Goal: Task Accomplishment & Management: Manage account settings

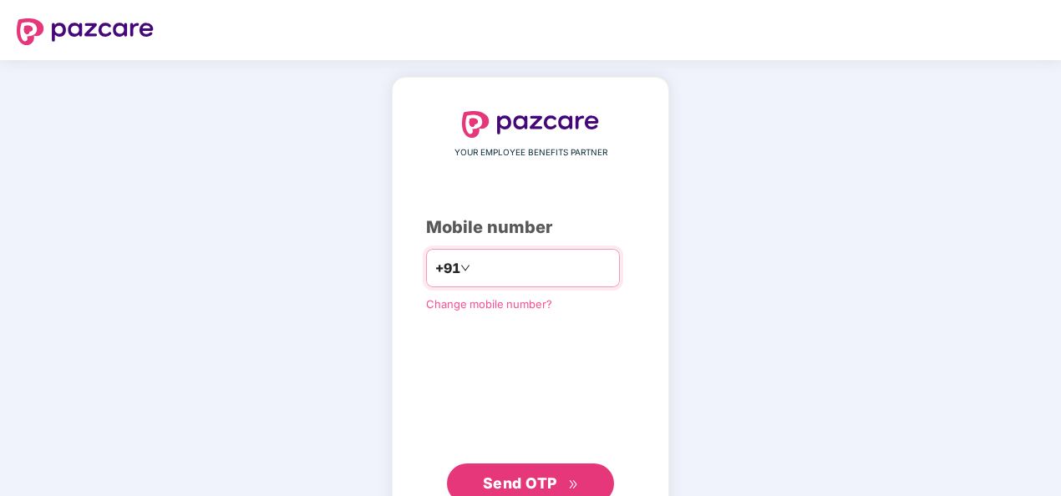
click at [533, 266] on input "number" at bounding box center [542, 268] width 137 height 27
drag, startPoint x: 467, startPoint y: 269, endPoint x: 483, endPoint y: 274, distance: 16.6
click at [474, 269] on input "**********" at bounding box center [542, 268] width 137 height 27
type input "**********"
click at [542, 474] on span "Send OTP" at bounding box center [520, 483] width 74 height 18
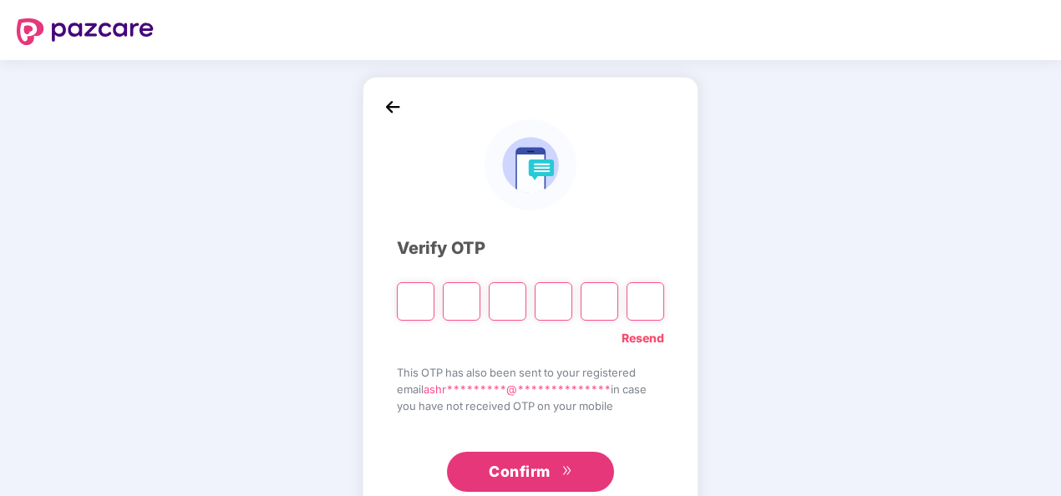
scroll to position [48, 0]
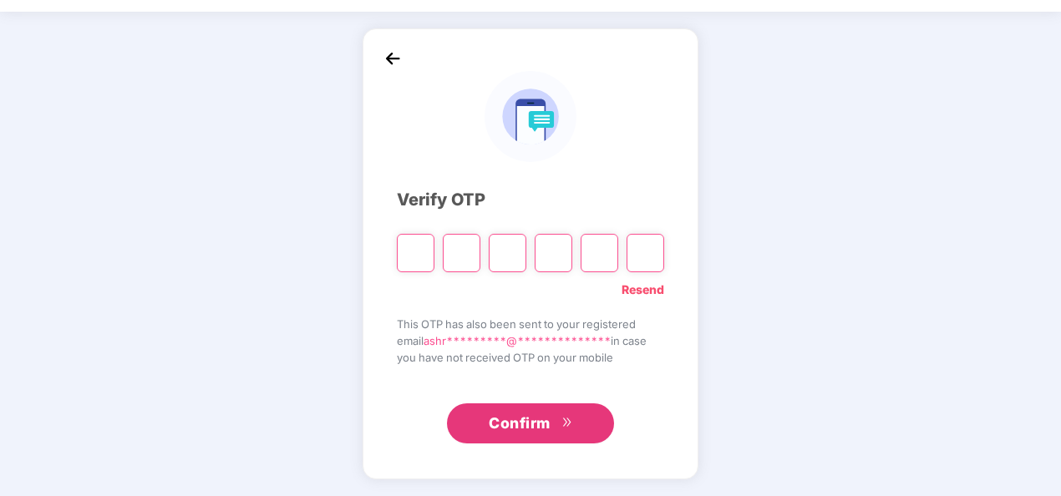
paste input "*"
type input "*"
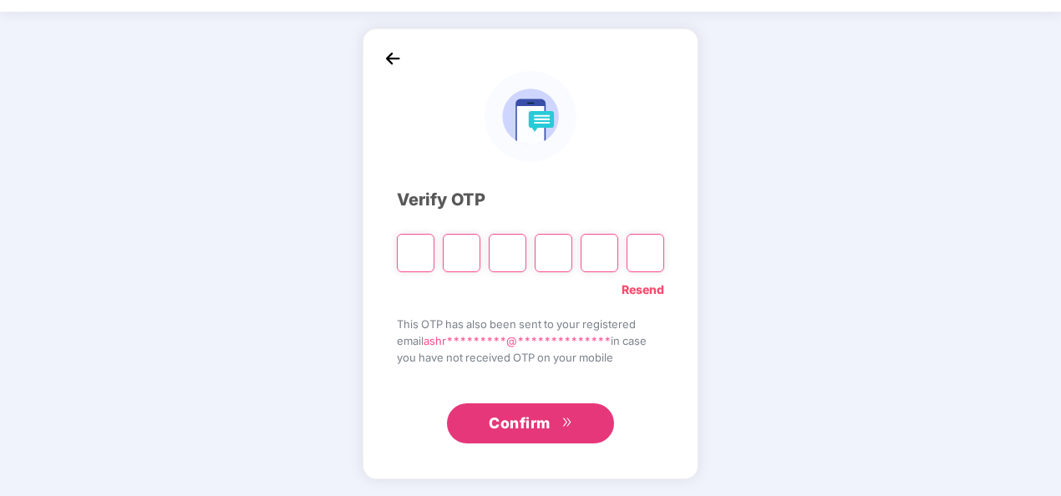
type input "*"
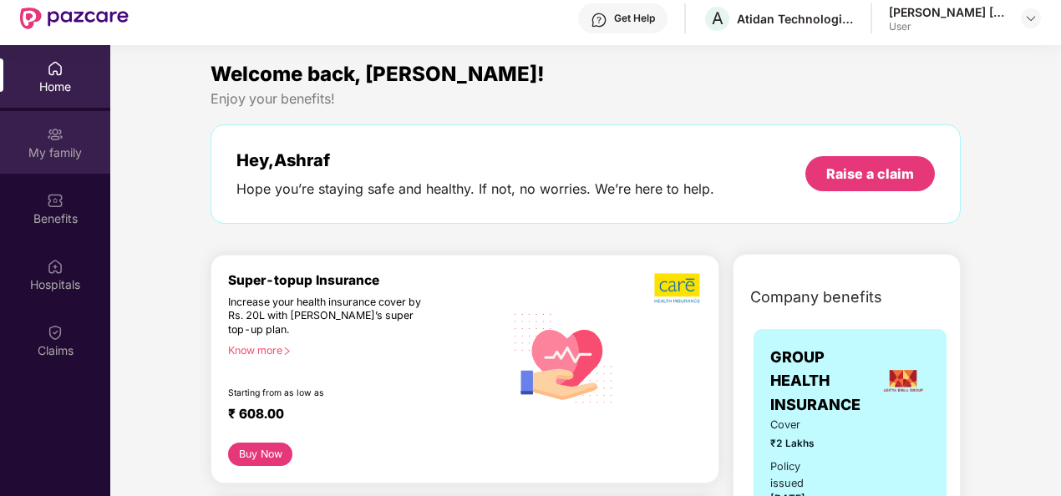
click at [52, 137] on img at bounding box center [55, 134] width 17 height 17
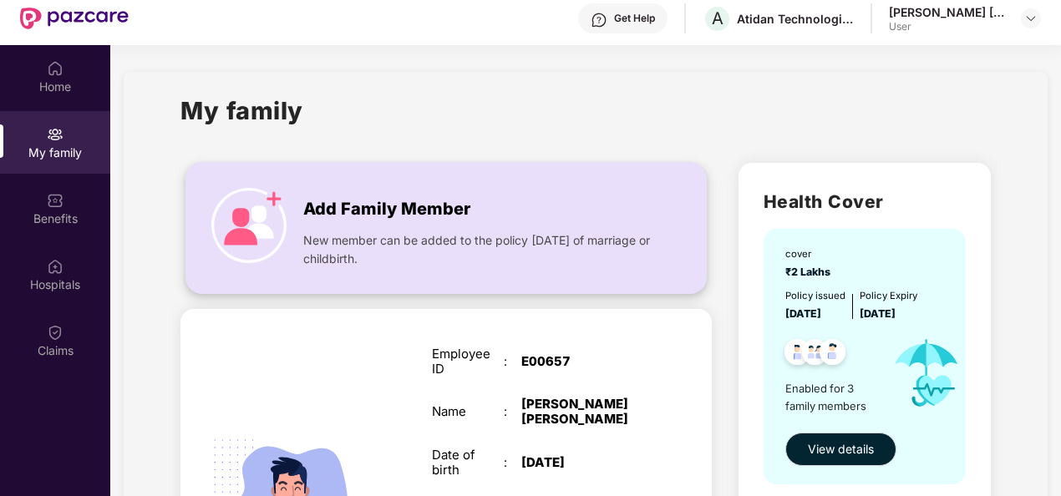
click at [399, 209] on span "Add Family Member" at bounding box center [386, 209] width 167 height 26
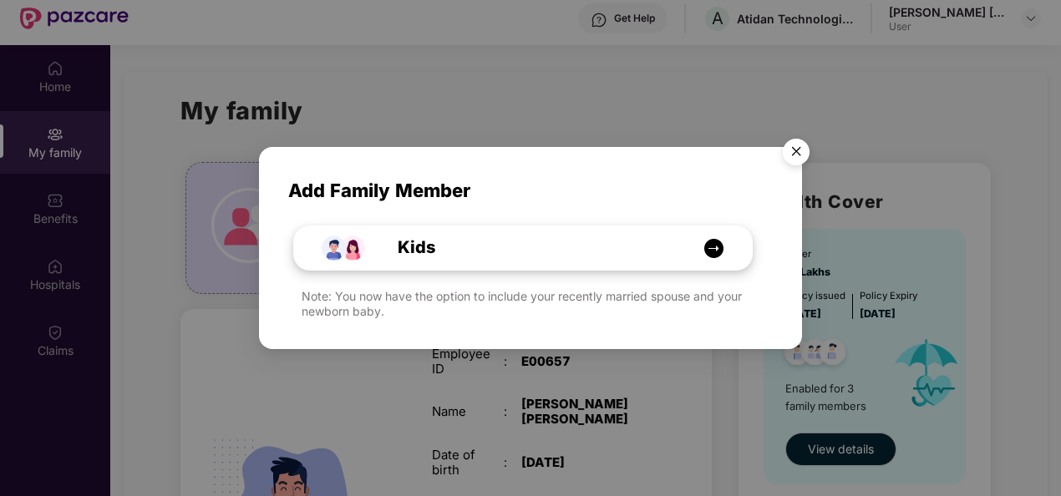
click at [533, 248] on div "Kids" at bounding box center [531, 248] width 343 height 26
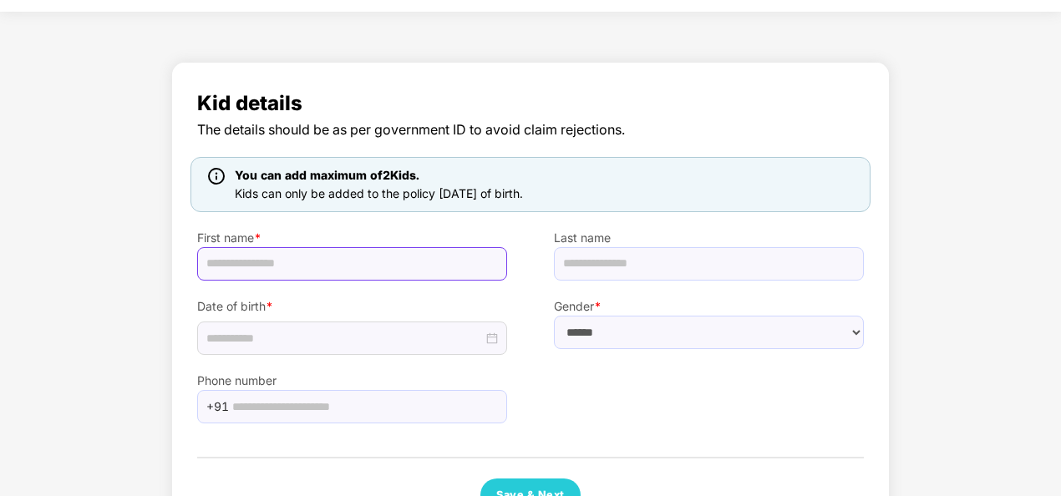
click at [408, 257] on input "text" at bounding box center [352, 263] width 310 height 33
type input "*****"
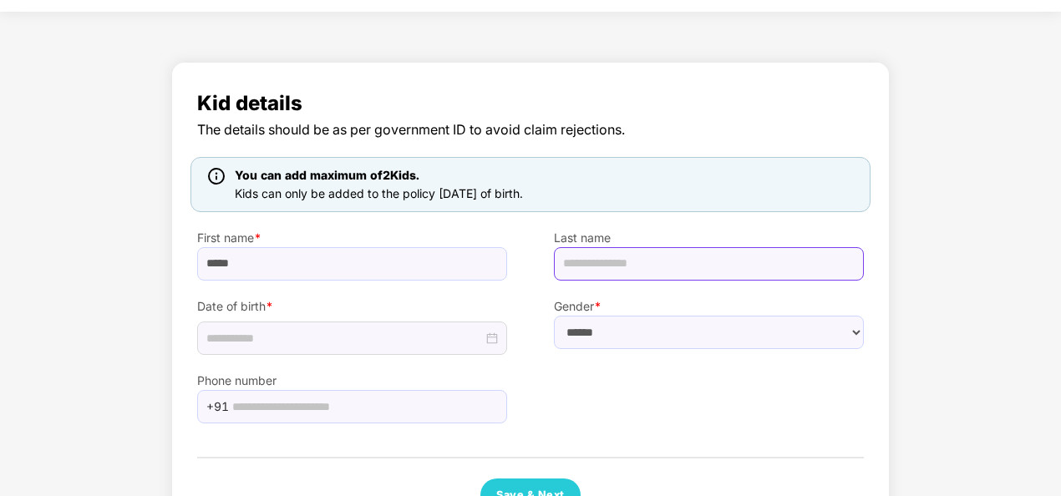
click at [671, 251] on input "text" at bounding box center [709, 263] width 310 height 33
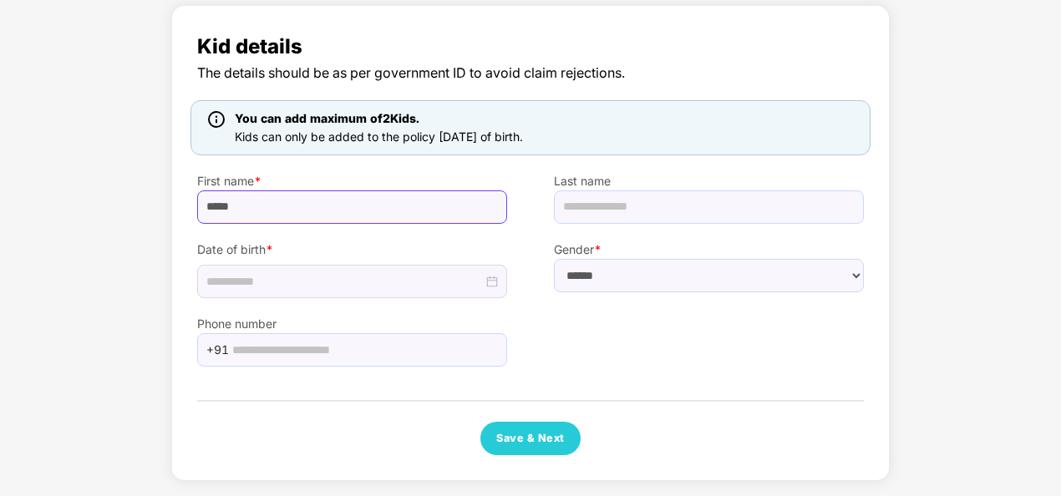
click at [448, 210] on input "*****" at bounding box center [352, 206] width 310 height 33
click at [670, 208] on input "text" at bounding box center [709, 206] width 310 height 33
click at [215, 115] on img at bounding box center [216, 119] width 17 height 17
drag, startPoint x: 286, startPoint y: 108, endPoint x: 345, endPoint y: 117, distance: 60.0
click at [286, 109] on div "You can add maximum of 2 Kids." at bounding box center [378, 118] width 295 height 18
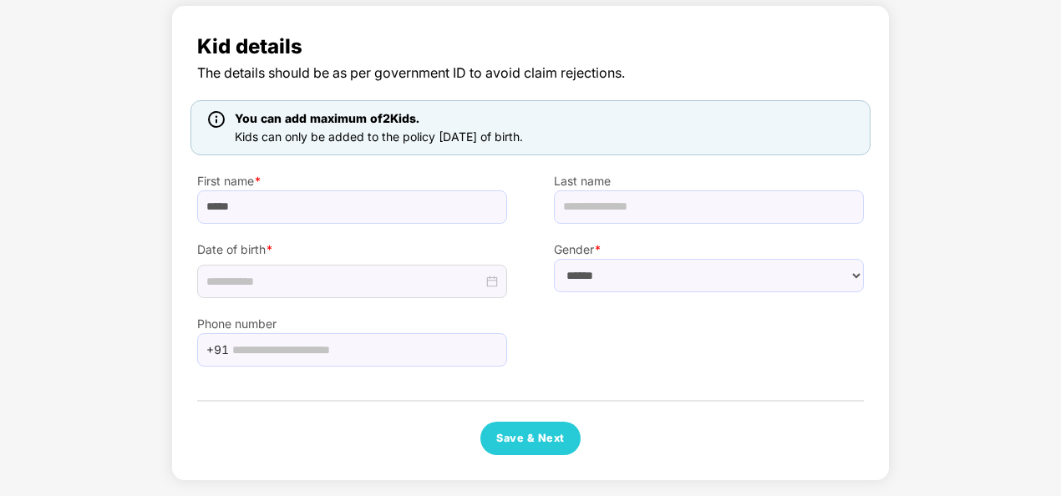
click at [363, 119] on span "You can add maximum of 2 Kids." at bounding box center [327, 118] width 185 height 14
click at [446, 130] on span "Kids can only be added to the policy [DATE] of birth." at bounding box center [379, 136] width 288 height 14
drag, startPoint x: 570, startPoint y: 136, endPoint x: 237, endPoint y: 120, distance: 333.6
click at [237, 120] on div "You can add maximum of 2 Kids. Kids can only be added to the policy [DATE] of b…" at bounding box center [530, 127] width 680 height 55
drag, startPoint x: 237, startPoint y: 120, endPoint x: 268, endPoint y: 212, distance: 96.9
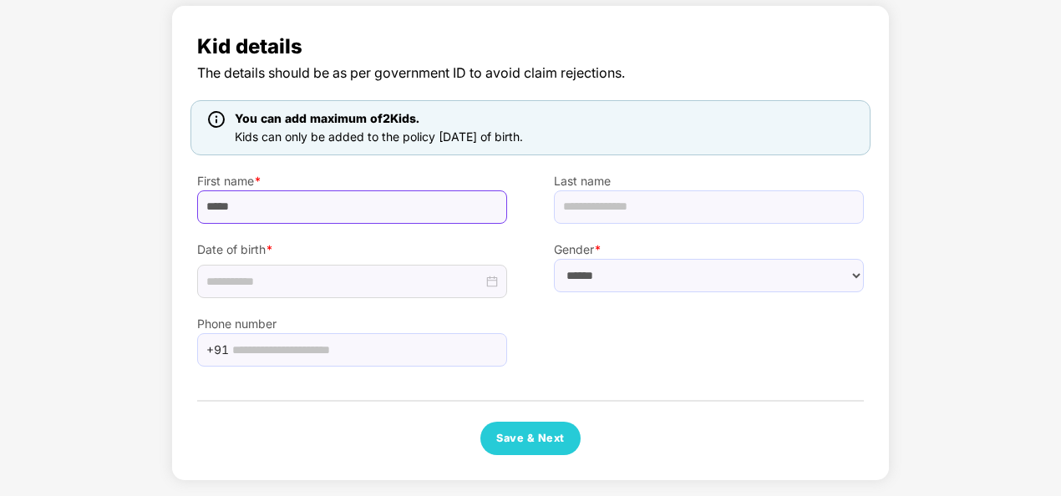
click at [268, 212] on input "*****" at bounding box center [352, 206] width 310 height 33
click at [579, 209] on input "text" at bounding box center [709, 206] width 310 height 33
type input "******"
click at [419, 276] on input at bounding box center [344, 281] width 276 height 18
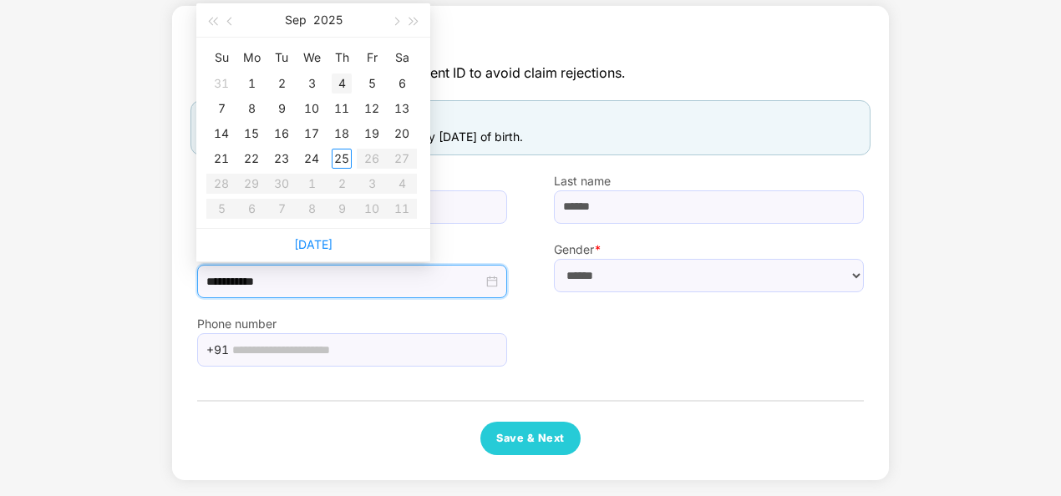
type input "**********"
click at [226, 20] on button "button" at bounding box center [230, 19] width 18 height 33
click at [227, 19] on button "button" at bounding box center [230, 19] width 18 height 33
click at [236, 19] on button "button" at bounding box center [230, 19] width 18 height 33
click at [231, 20] on span "button" at bounding box center [231, 22] width 8 height 8
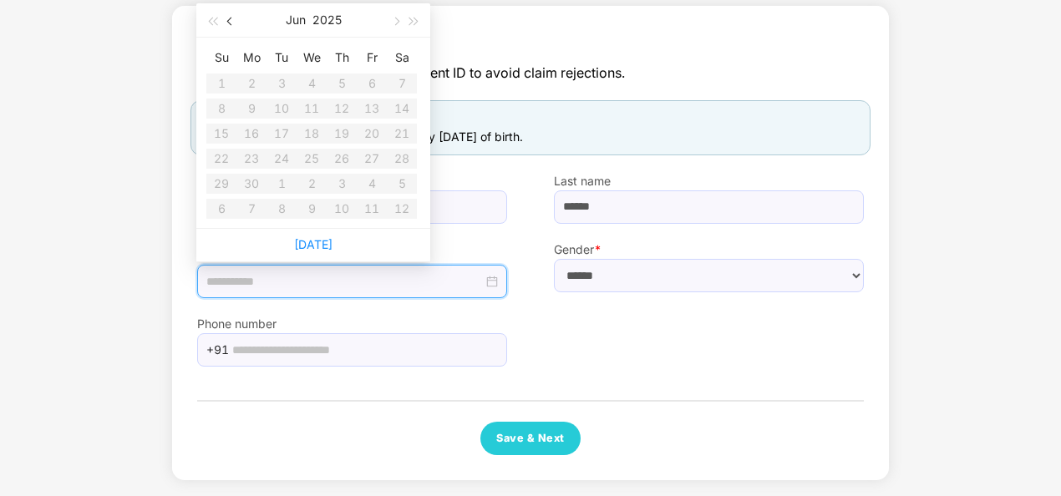
click at [231, 20] on span "button" at bounding box center [231, 22] width 8 height 8
click at [319, 18] on button "2025" at bounding box center [326, 19] width 29 height 33
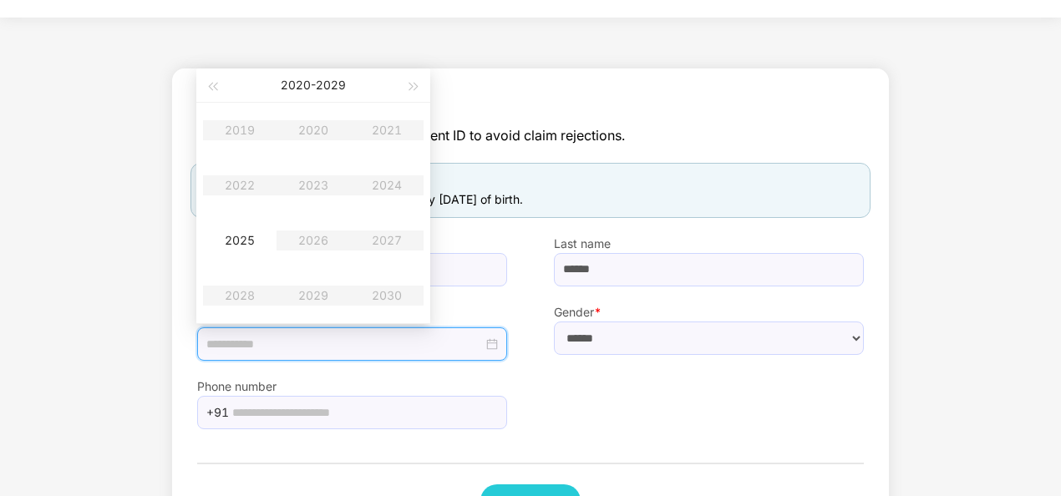
scroll to position [22, 0]
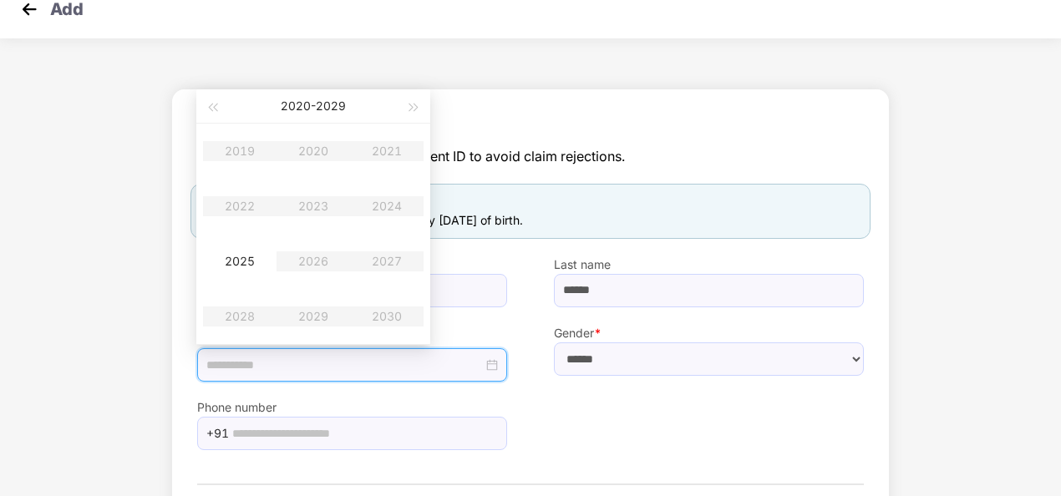
click at [401, 155] on table "2019 2020 2021 2022 2023 2024 2025 2026 2027 2028 2029 2030" at bounding box center [313, 234] width 220 height 220
click at [285, 202] on table "2019 2020 2021 2022 2023 2024 2025 2026 2027 2028 2029 2030" at bounding box center [313, 234] width 220 height 220
click at [291, 202] on table "2019 2020 2021 2022 2023 2024 2025 2026 2027 2028 2029 2030" at bounding box center [313, 234] width 220 height 220
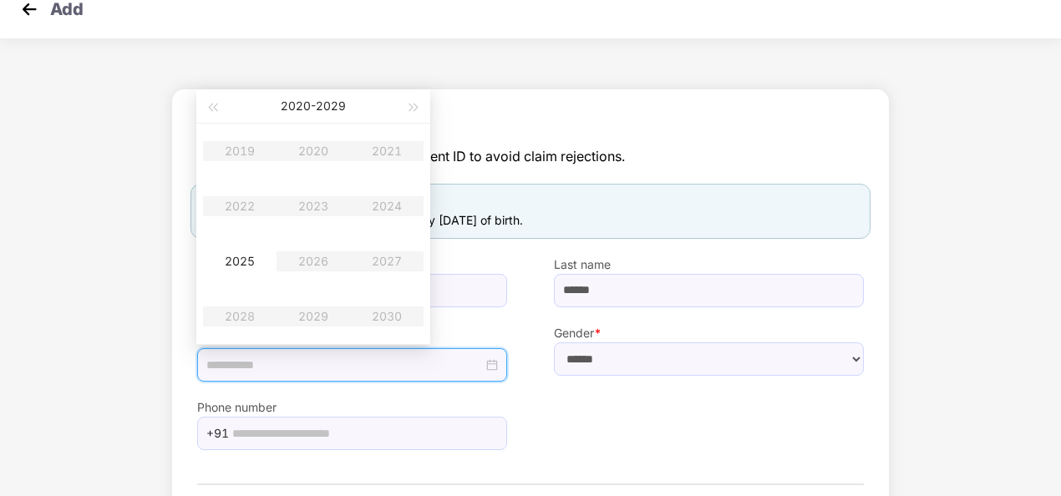
click at [291, 202] on table "2019 2020 2021 2022 2023 2024 2025 2026 2027 2028 2029 2030" at bounding box center [313, 234] width 220 height 220
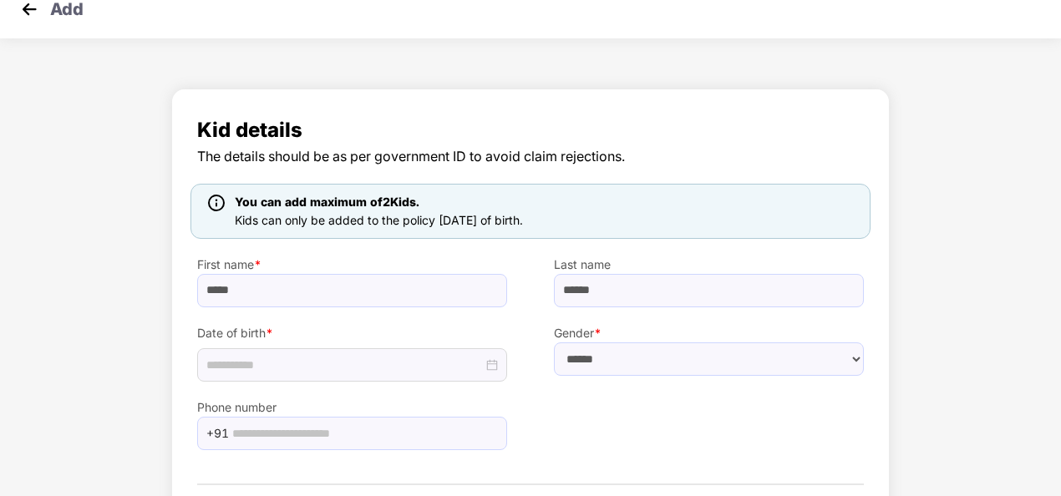
click at [726, 157] on span "The details should be as per government ID to avoid claim rejections." at bounding box center [530, 156] width 666 height 21
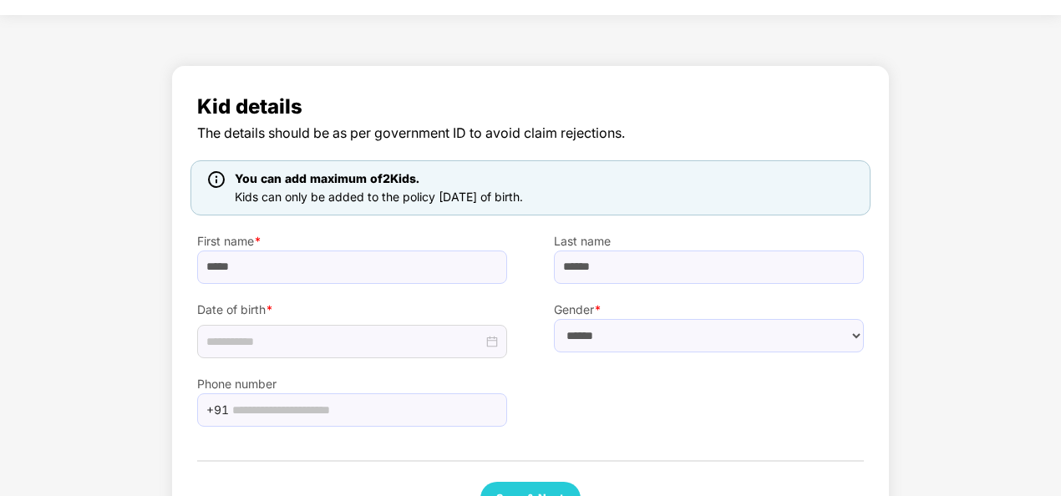
scroll to position [0, 0]
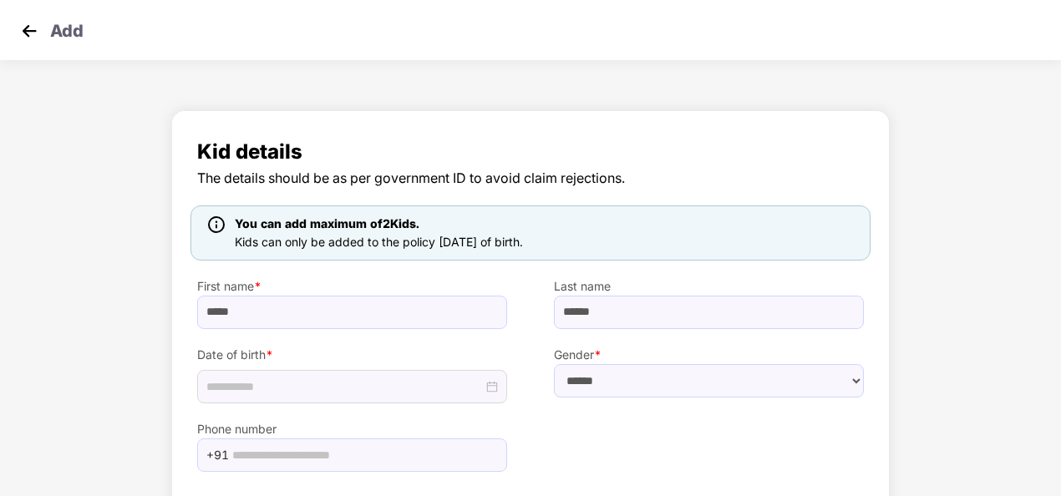
click at [28, 32] on img at bounding box center [29, 30] width 25 height 25
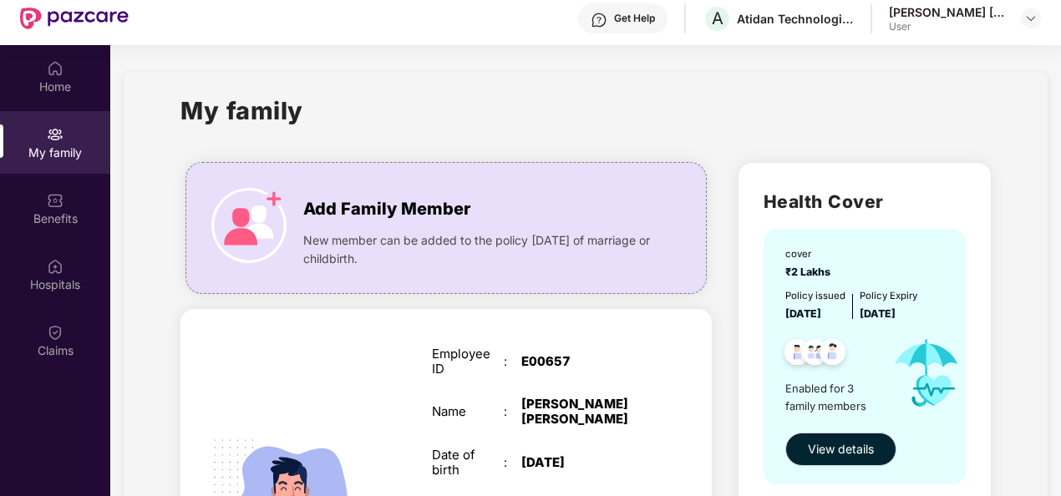
click at [629, 25] on div "Get Help" at bounding box center [622, 18] width 89 height 30
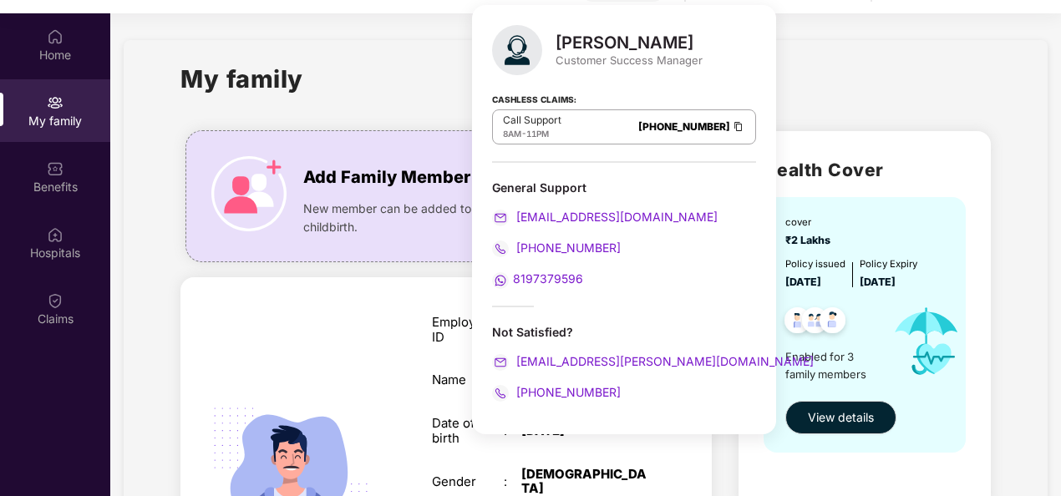
scroll to position [94, 0]
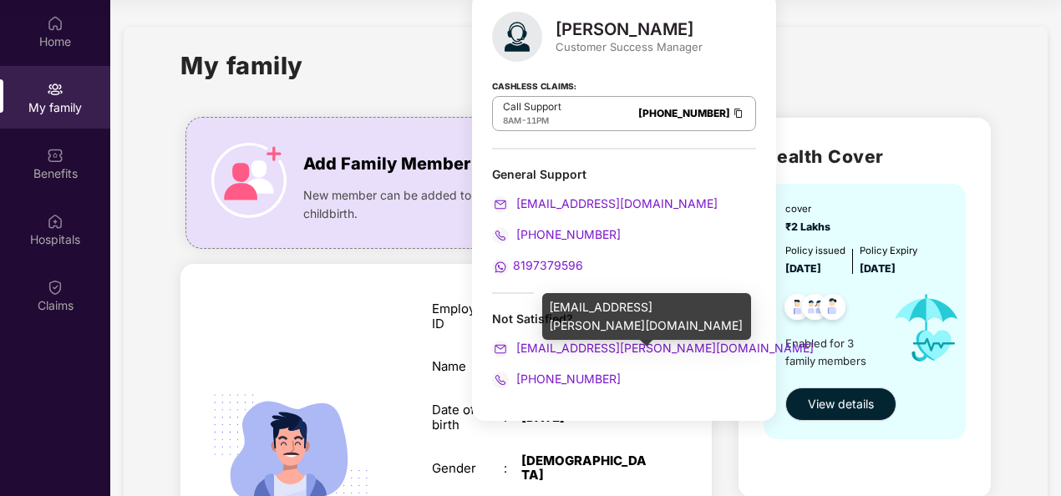
click at [570, 347] on span "[EMAIL_ADDRESS][PERSON_NAME][DOMAIN_NAME]" at bounding box center [663, 348] width 301 height 14
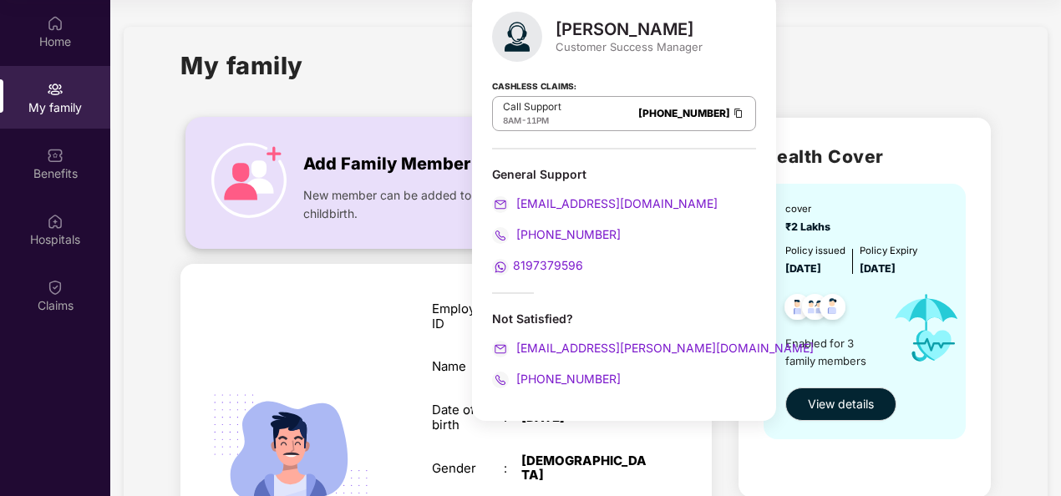
click at [246, 175] on img at bounding box center [248, 180] width 75 height 75
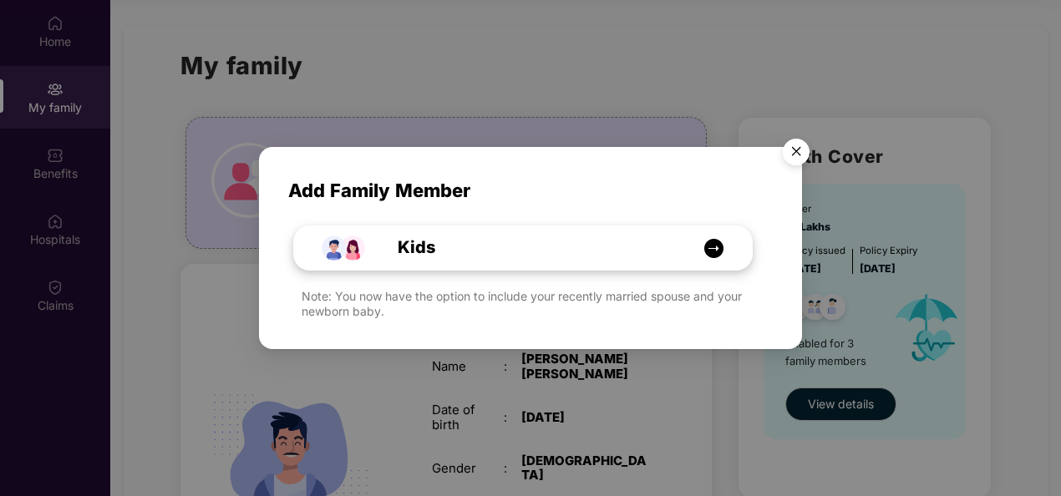
click at [604, 234] on div "Kids" at bounding box center [523, 247] width 458 height 43
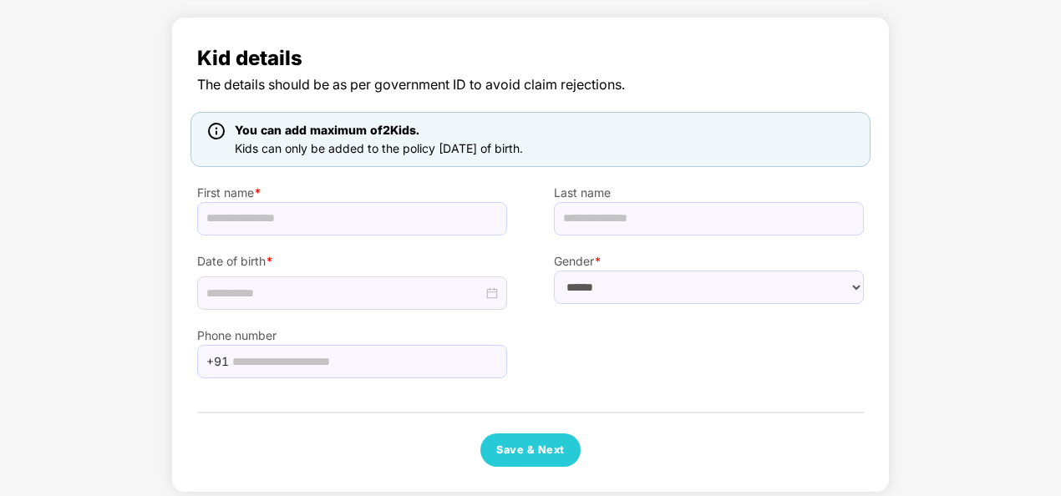
drag, startPoint x: 578, startPoint y: 144, endPoint x: 226, endPoint y: 153, distance: 352.5
click at [226, 153] on div "You can add maximum of 2 Kids. Kids can only be added to the policy [DATE] of b…" at bounding box center [530, 139] width 680 height 55
click at [226, 153] on div at bounding box center [216, 139] width 23 height 37
click at [108, 149] on div "Kid details The details should be as per government ID to avoid claim rejection…" at bounding box center [530, 258] width 1061 height 501
drag, startPoint x: 566, startPoint y: 145, endPoint x: 234, endPoint y: 157, distance: 332.6
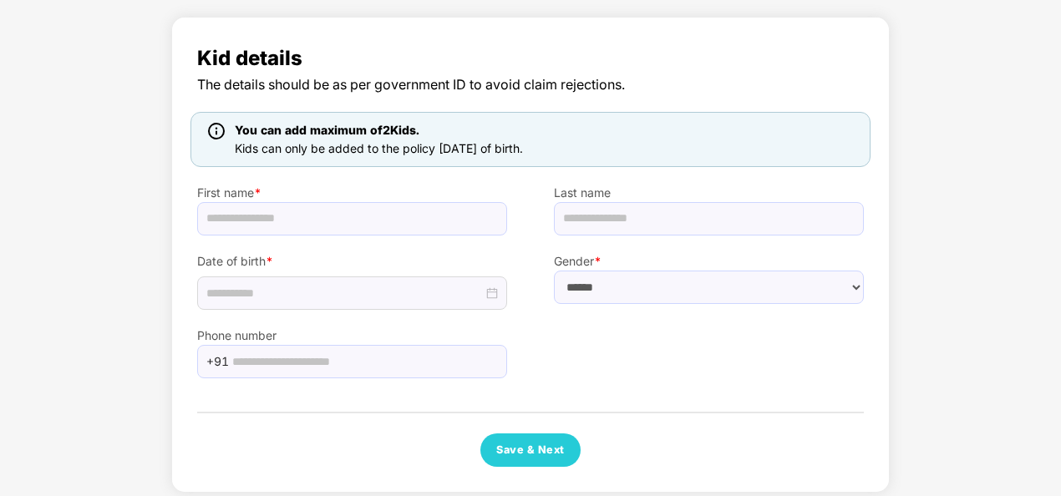
click at [234, 157] on div "Kids can only be added to the policy [DATE] of birth." at bounding box center [378, 148] width 295 height 18
copy span "Kids can only be added to the policy [DATE] of birth."
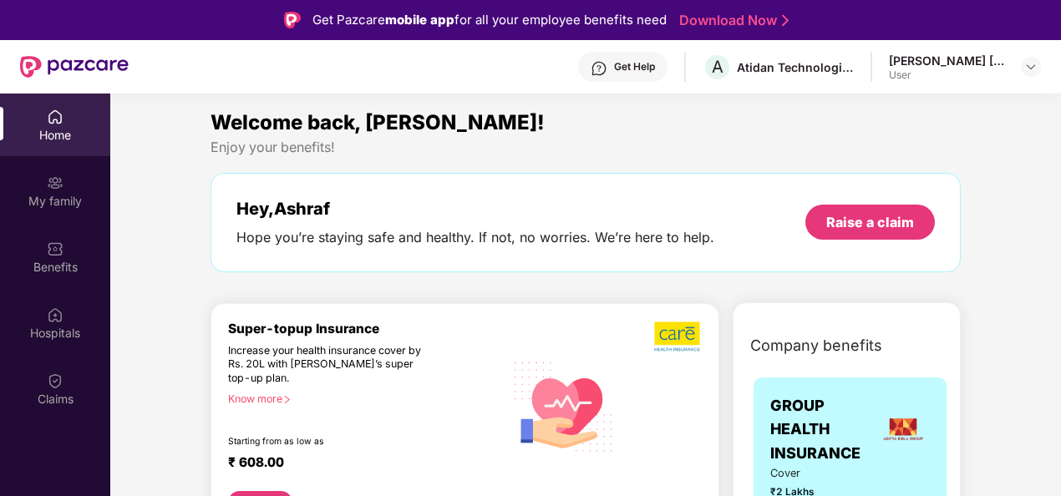
click at [603, 61] on img at bounding box center [598, 68] width 17 height 17
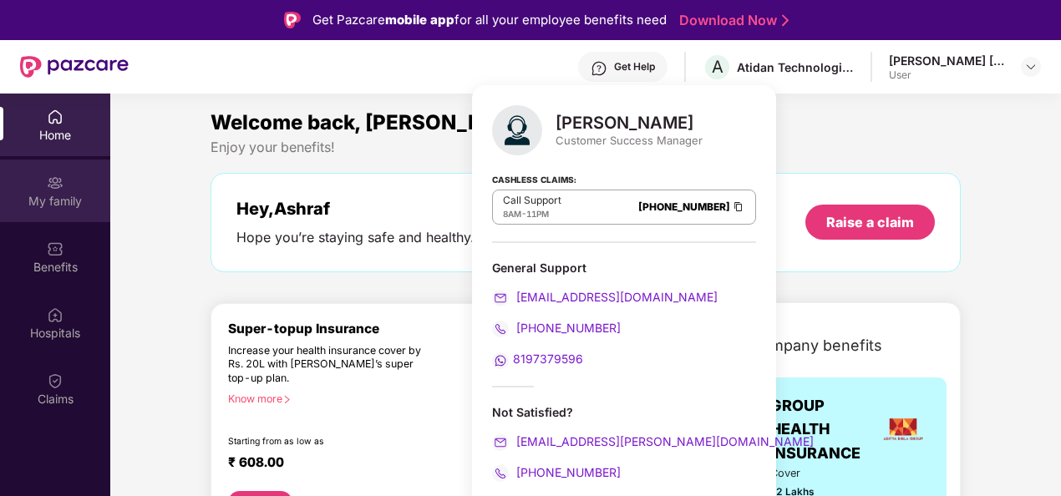
click at [62, 202] on div "My family" at bounding box center [55, 201] width 110 height 17
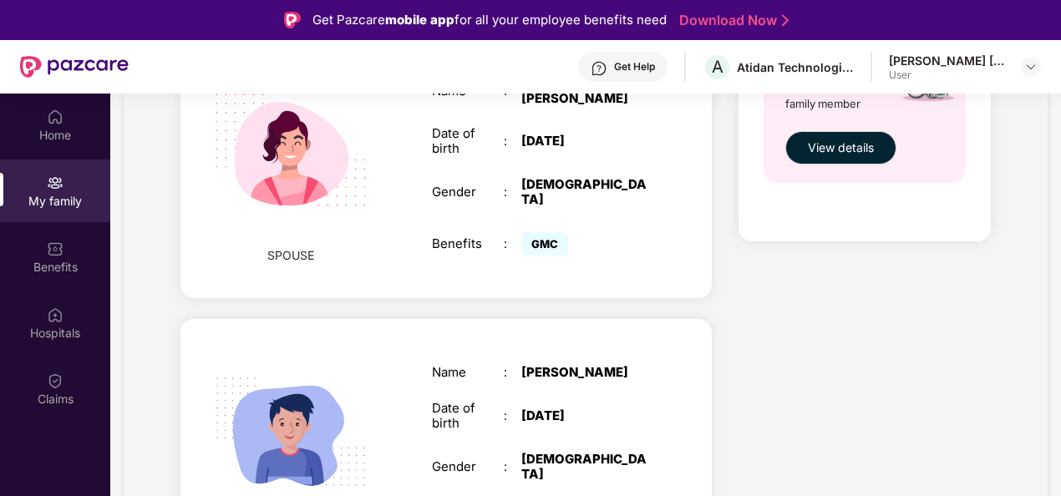
scroll to position [794, 0]
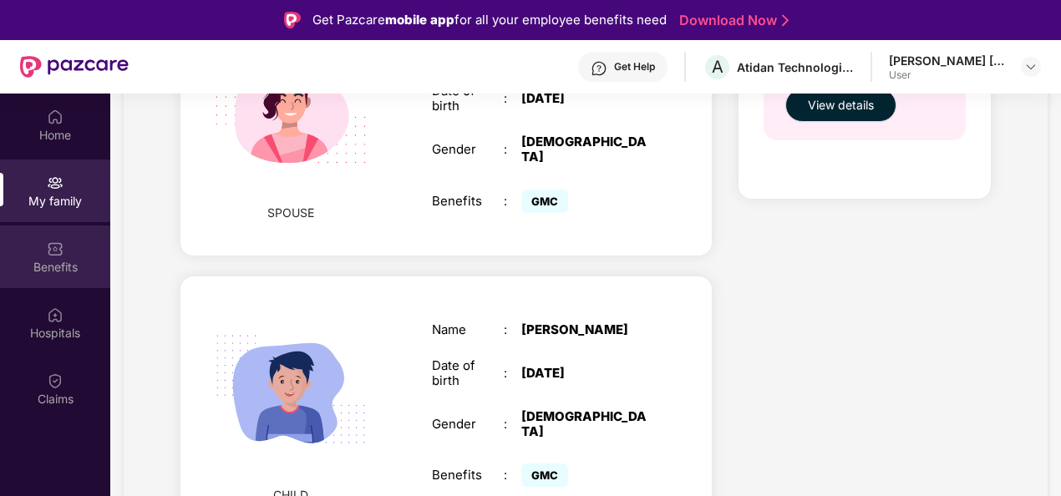
click at [83, 257] on div "Benefits" at bounding box center [55, 257] width 110 height 63
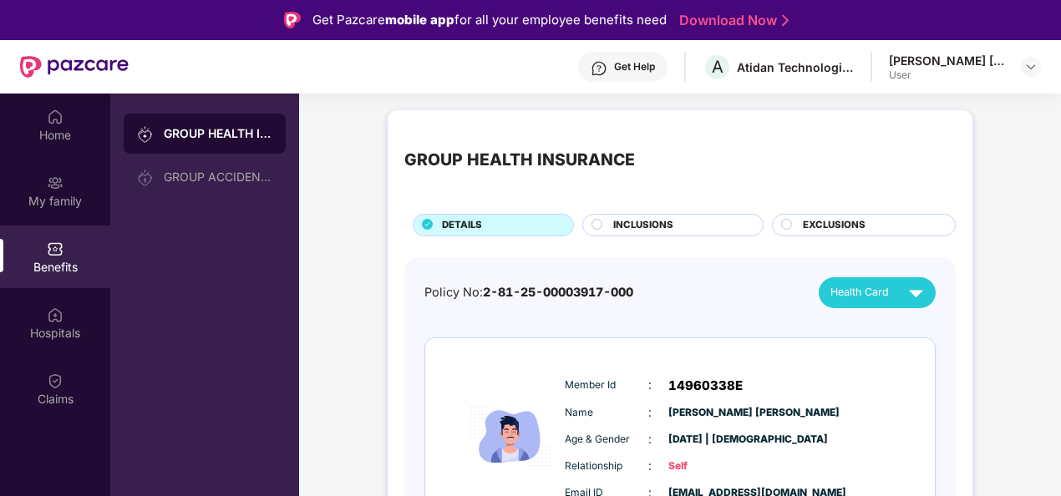
click at [679, 225] on div "INCLUSIONS" at bounding box center [679, 227] width 149 height 18
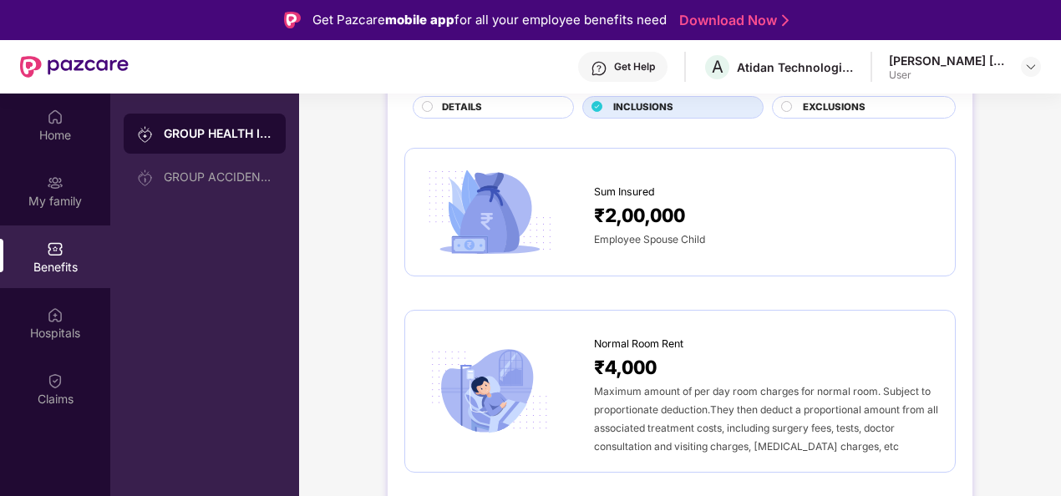
scroll to position [84, 0]
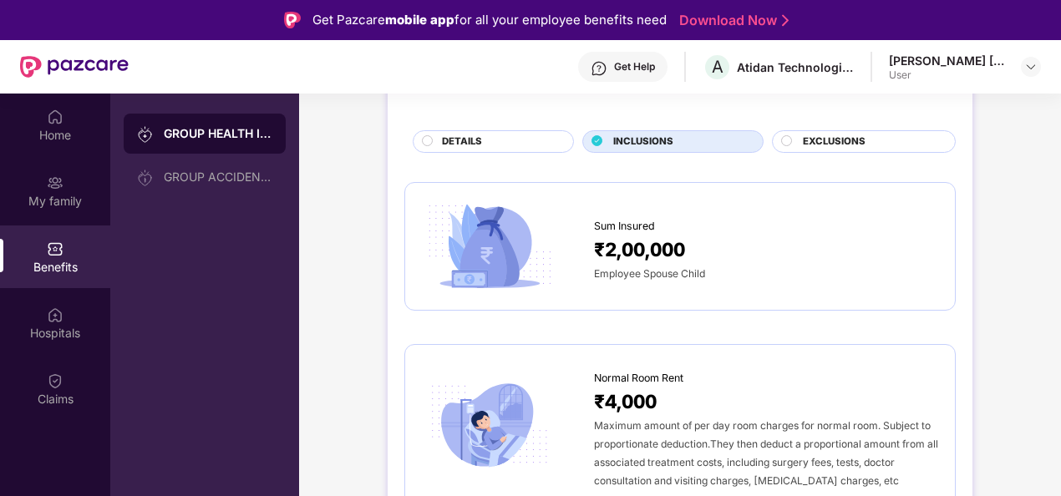
click at [763, 241] on div "₹2,00,000" at bounding box center [766, 249] width 344 height 29
click at [668, 254] on span "₹2,00,000" at bounding box center [639, 249] width 91 height 29
drag, startPoint x: 668, startPoint y: 254, endPoint x: 810, endPoint y: 261, distance: 142.2
click at [810, 261] on div "₹2,00,000" at bounding box center [766, 249] width 344 height 29
click at [646, 275] on span "Employee Spouse Child" at bounding box center [649, 273] width 111 height 13
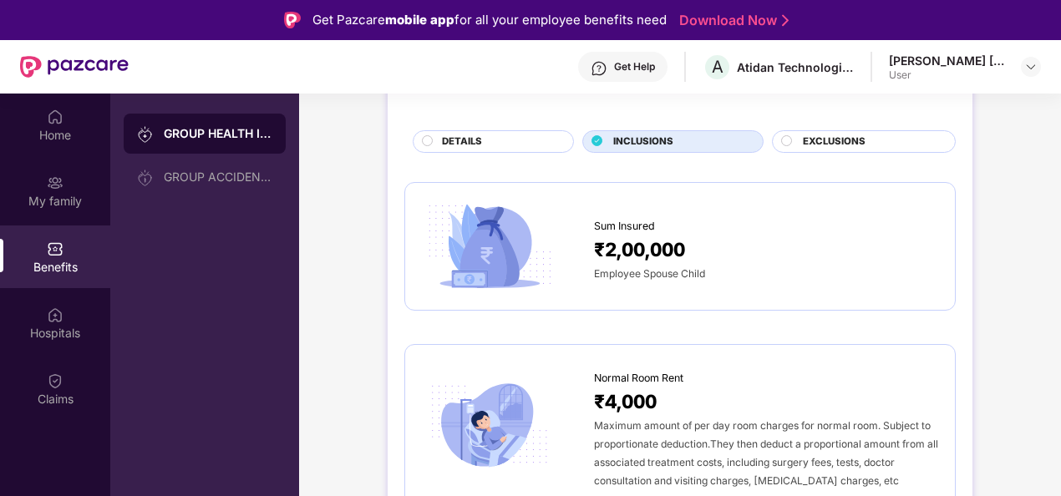
click at [514, 258] on img at bounding box center [489, 247] width 135 height 94
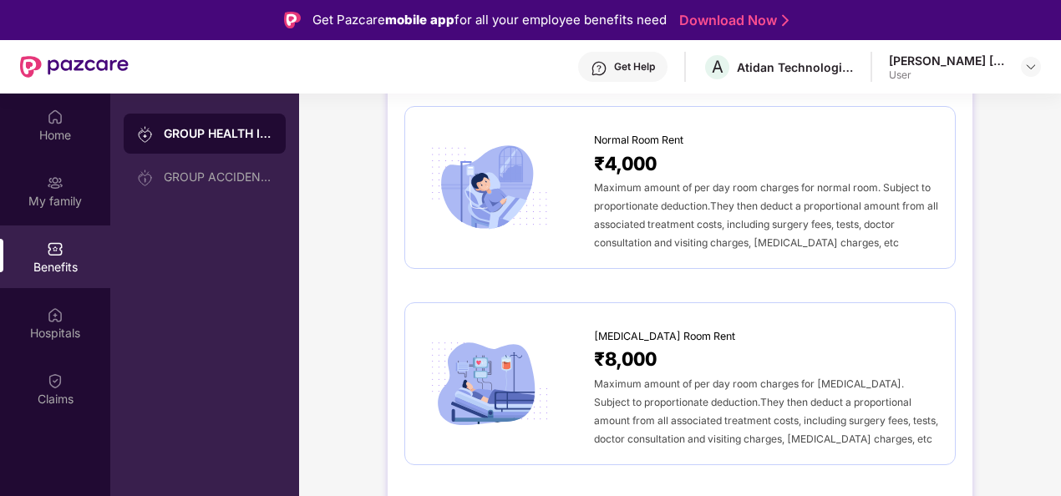
scroll to position [0, 0]
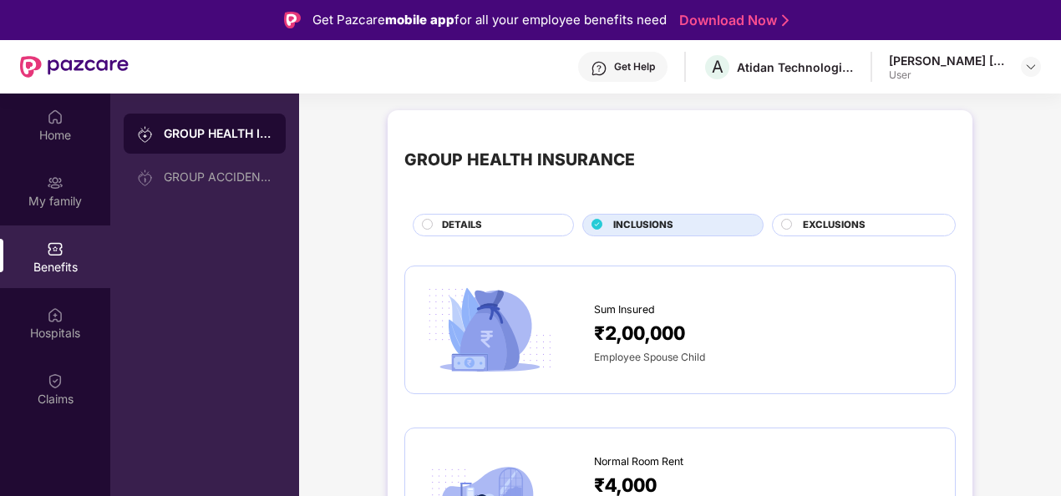
click at [824, 222] on span "EXCLUSIONS" at bounding box center [834, 225] width 63 height 15
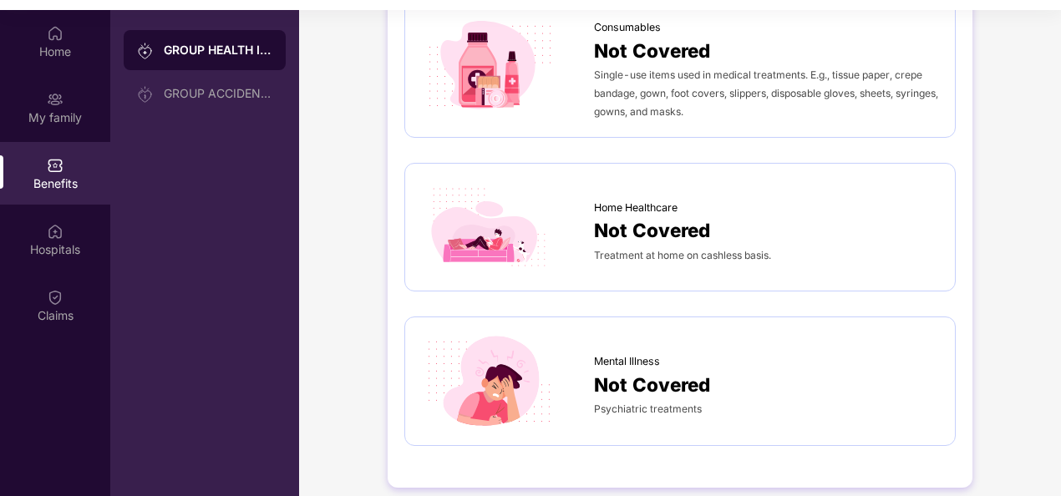
scroll to position [94, 0]
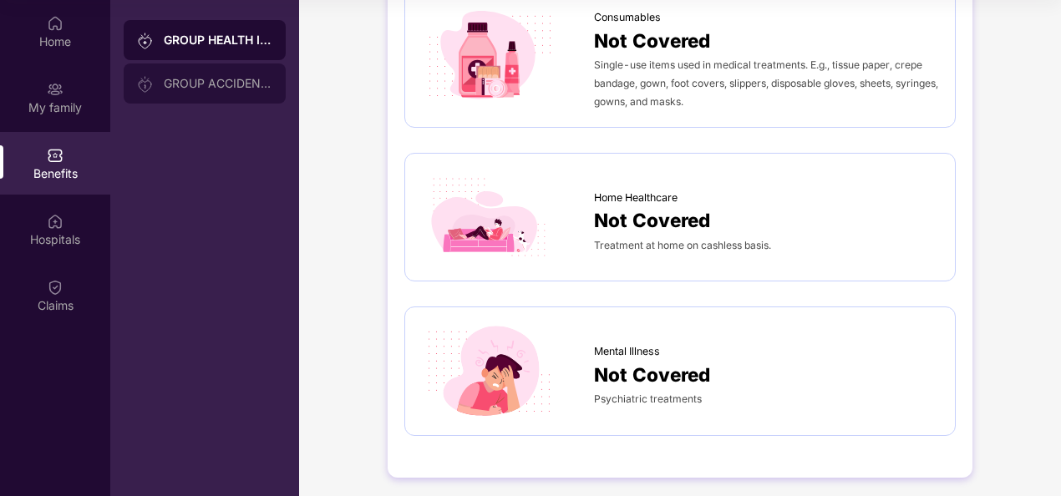
click at [226, 84] on div "GROUP ACCIDENTAL INSURANCE" at bounding box center [218, 83] width 109 height 13
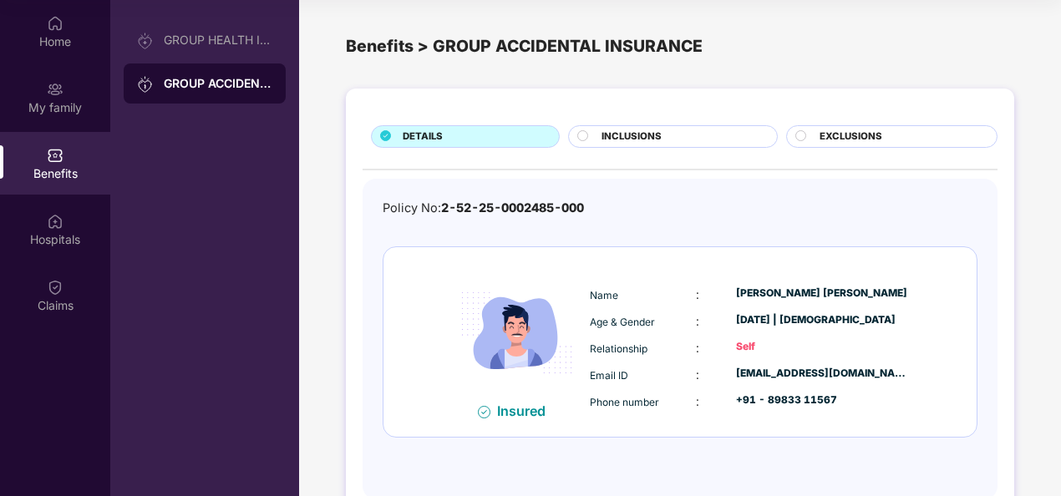
click at [645, 127] on div "INCLUSIONS" at bounding box center [672, 136] width 209 height 23
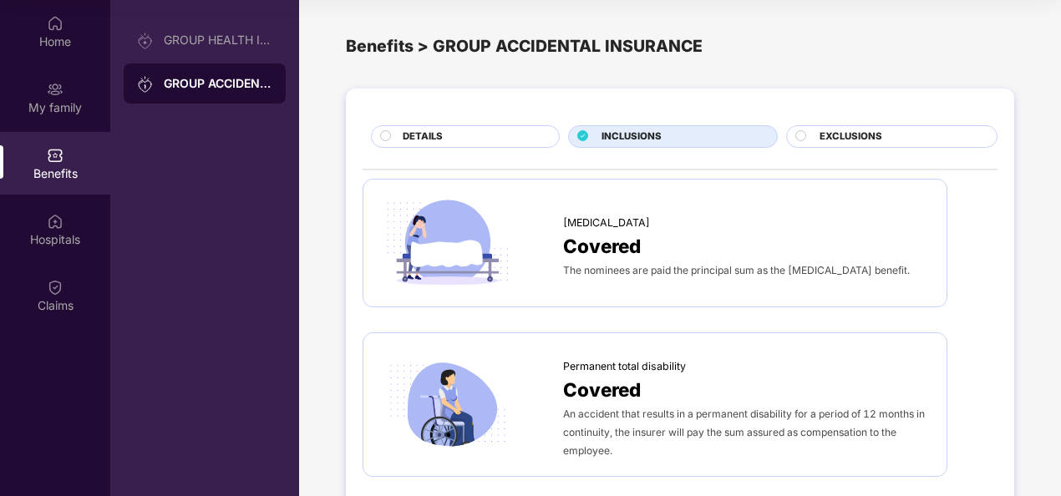
click at [722, 235] on div "Covered" at bounding box center [746, 245] width 367 height 29
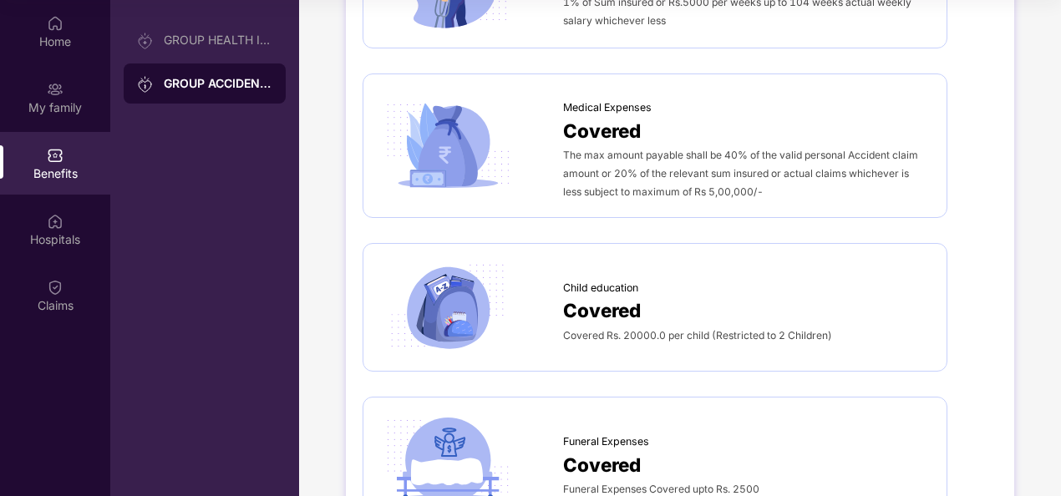
scroll to position [999, 0]
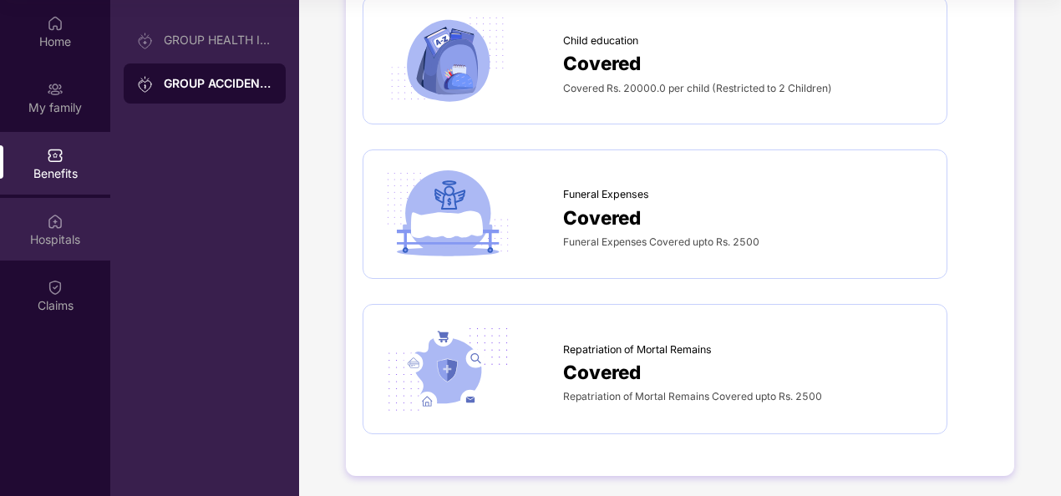
click at [72, 212] on div "Hospitals" at bounding box center [55, 229] width 110 height 63
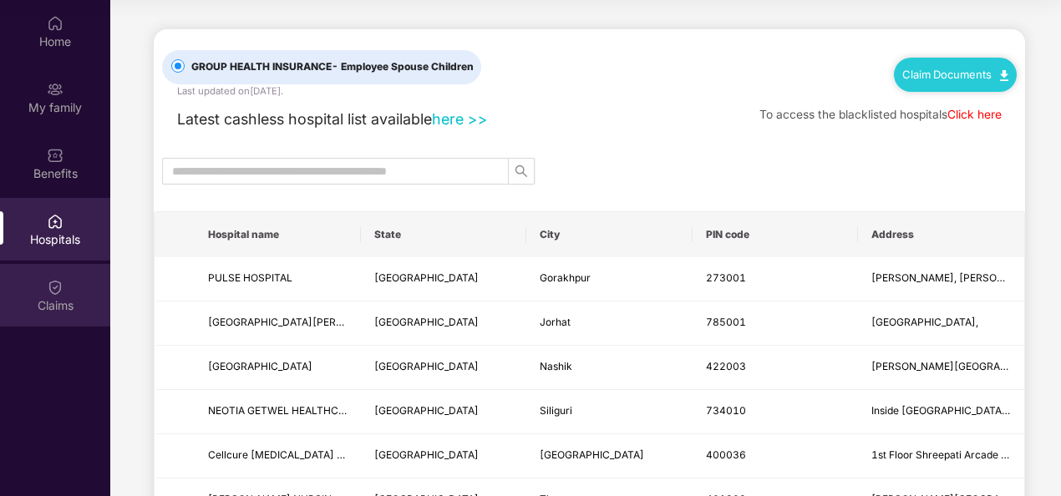
click at [38, 284] on div "Claims" at bounding box center [55, 295] width 110 height 63
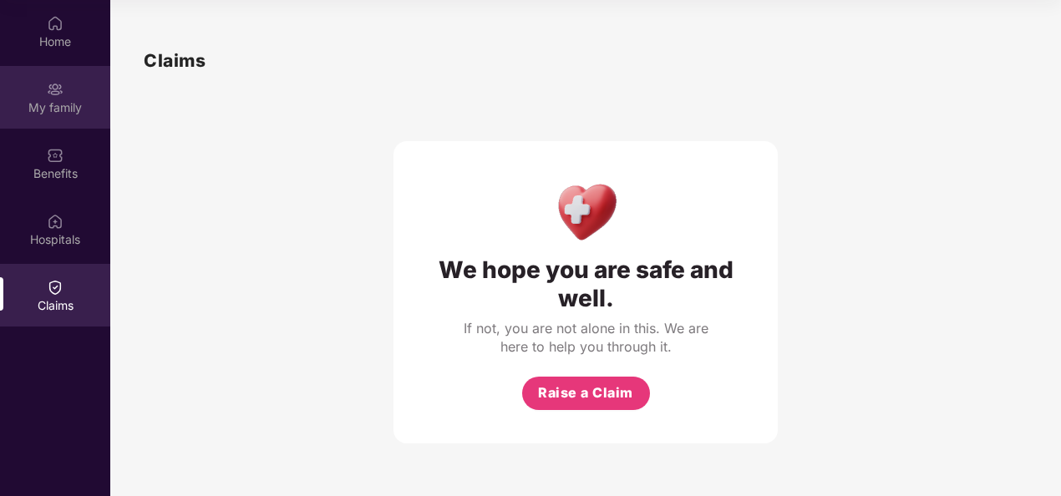
click at [63, 111] on div "My family" at bounding box center [55, 107] width 110 height 17
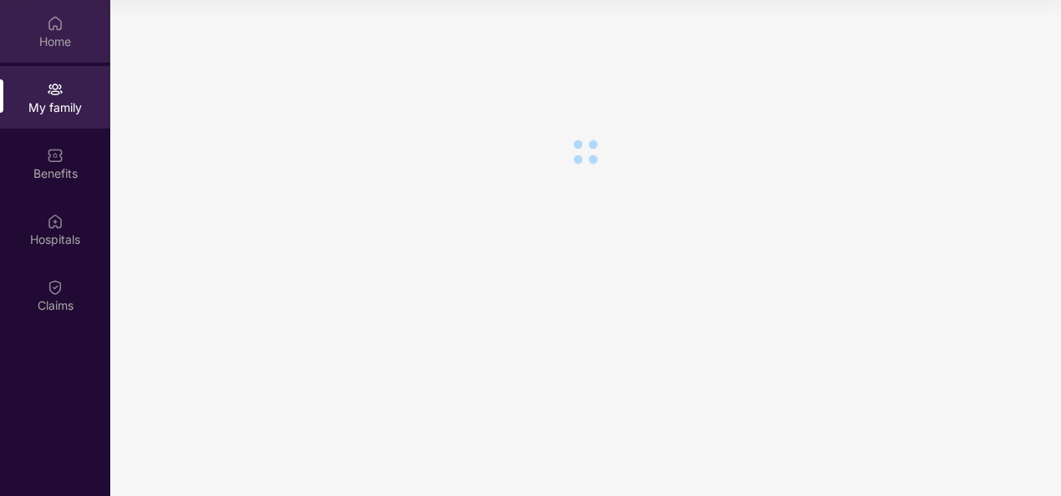
click at [58, 45] on div "Home" at bounding box center [55, 41] width 110 height 17
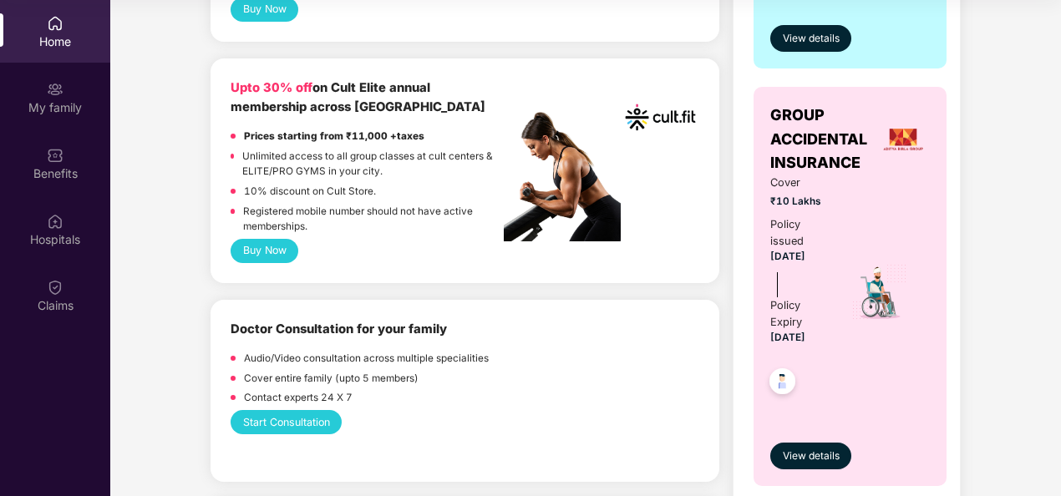
scroll to position [919, 0]
